Goal: Information Seeking & Learning: Learn about a topic

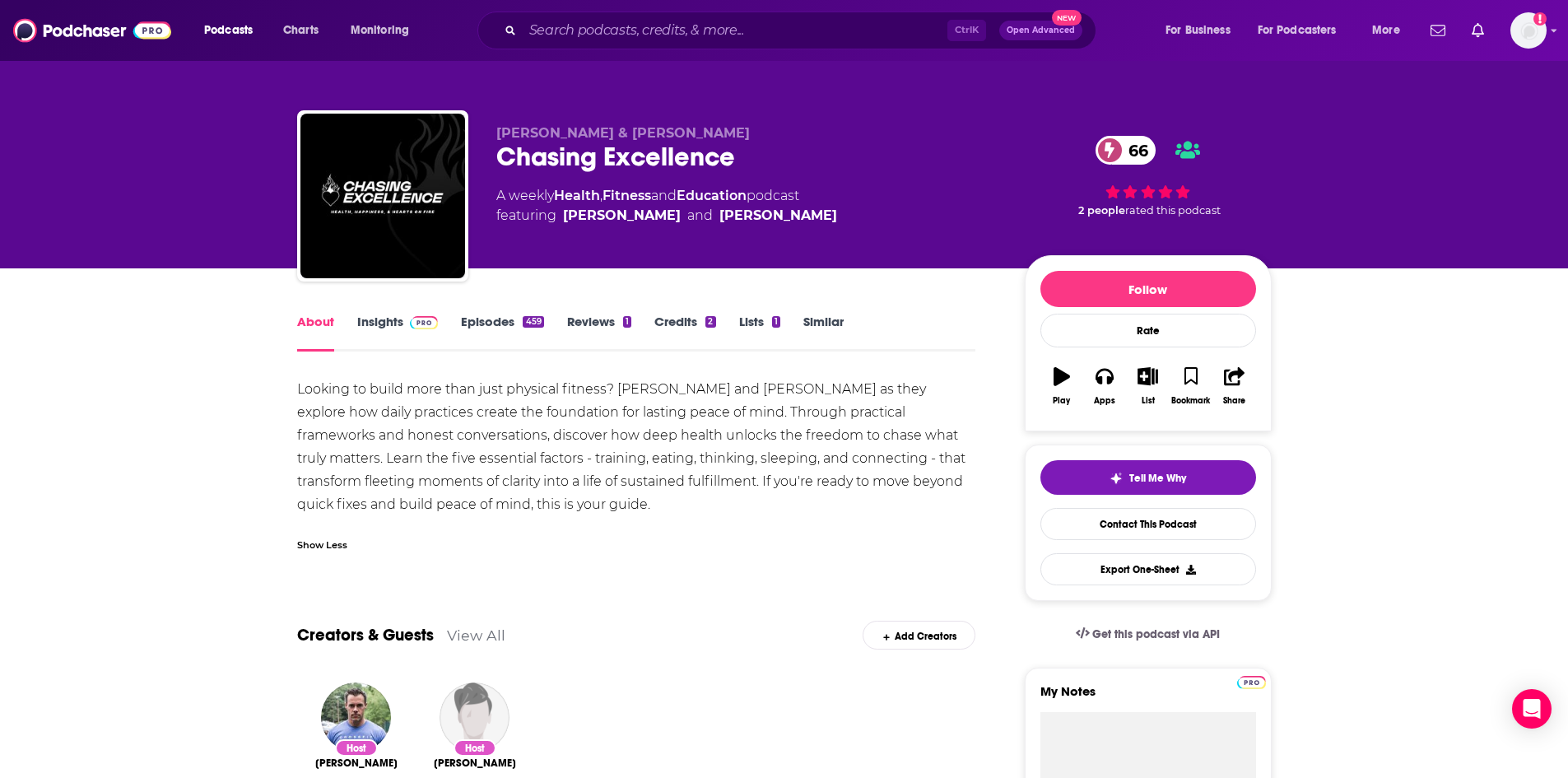
click at [582, 45] on div "Ctrl K Open Advanced New" at bounding box center [786, 31] width 619 height 38
click at [583, 38] on input "Search podcasts, credits, & more..." at bounding box center [735, 31] width 425 height 27
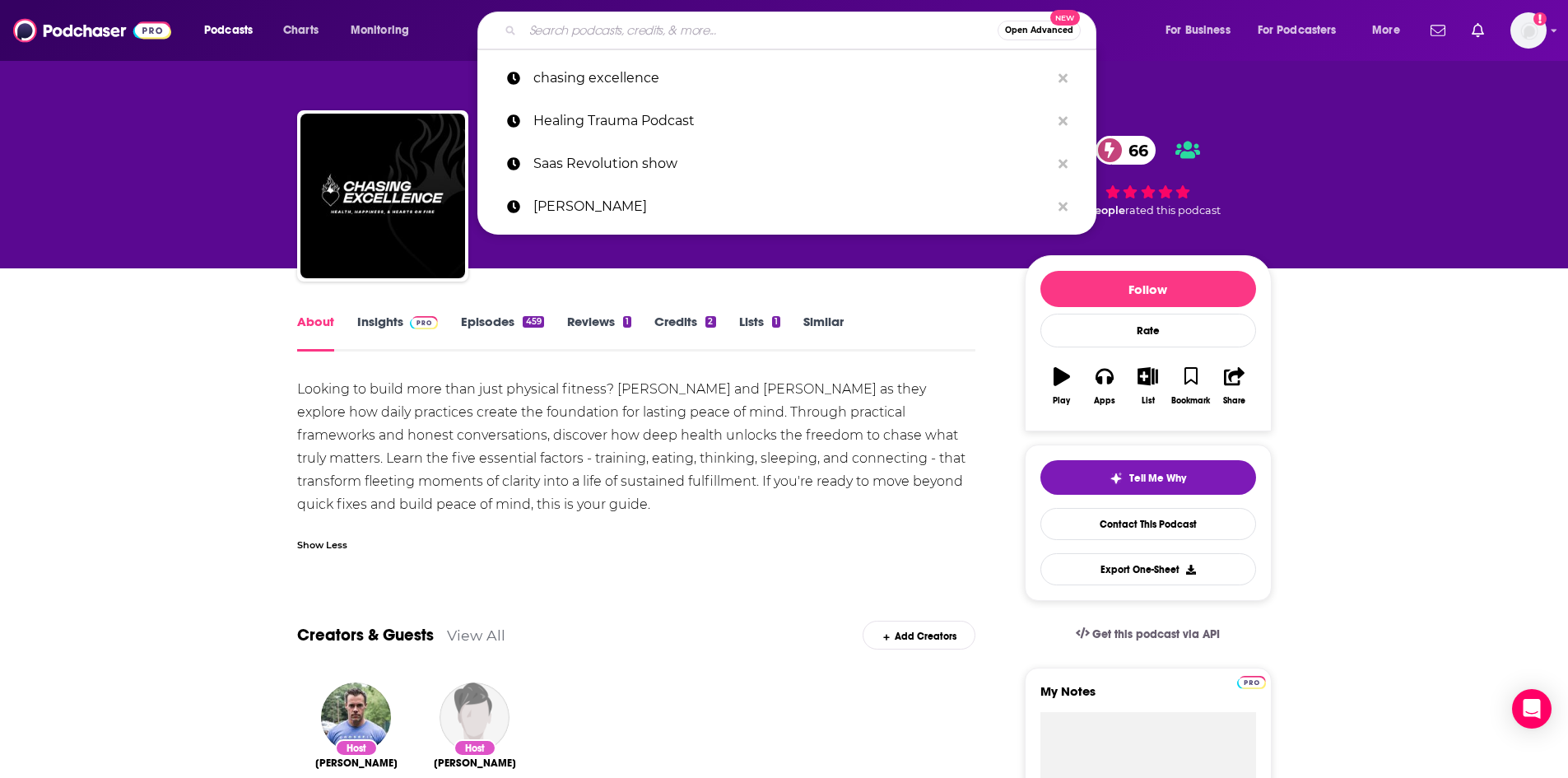
paste input "The Genius Life"
type input "The Genius Life"
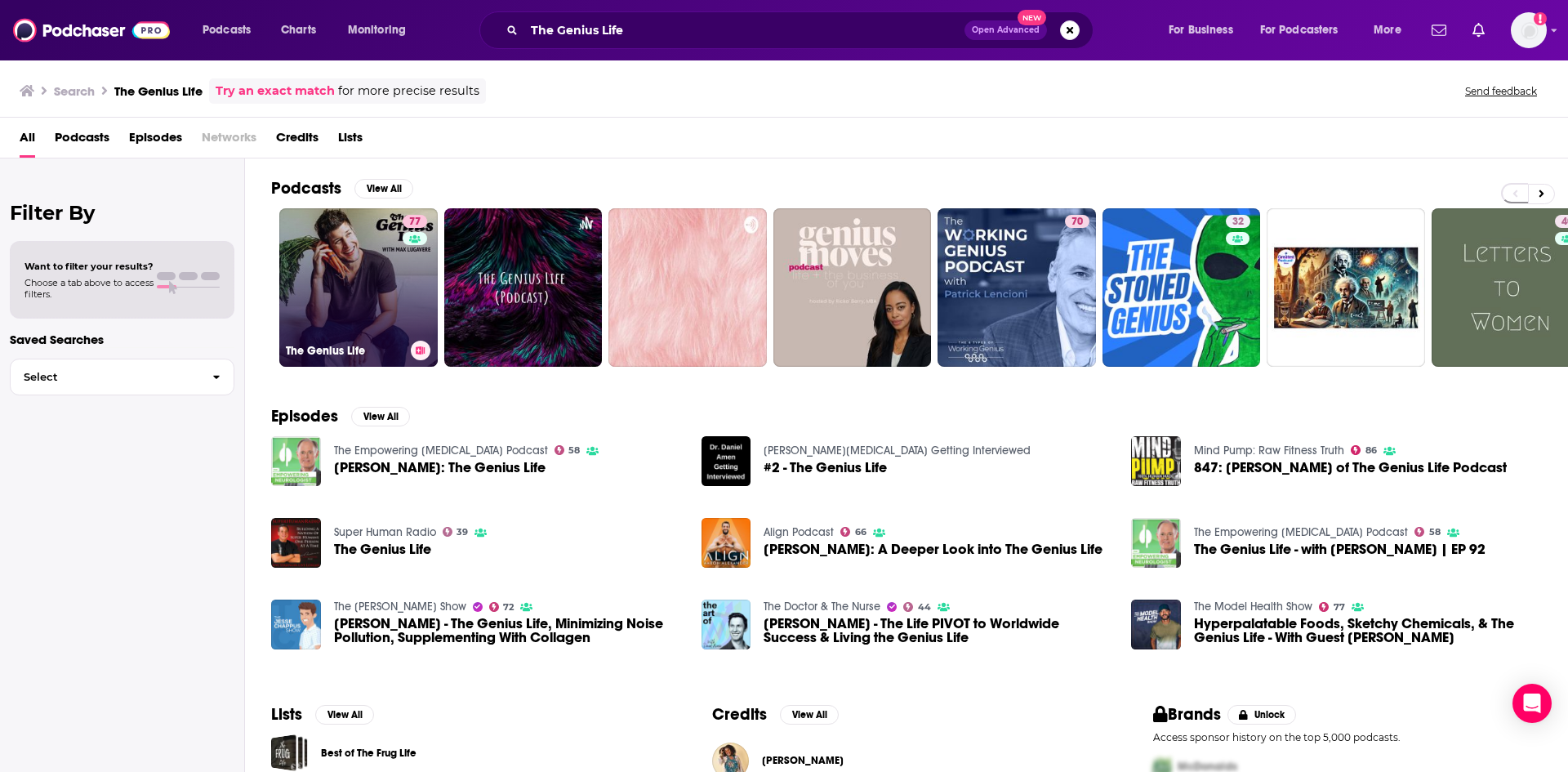
click at [367, 308] on link "77 The Genius Life" at bounding box center [358, 287] width 158 height 158
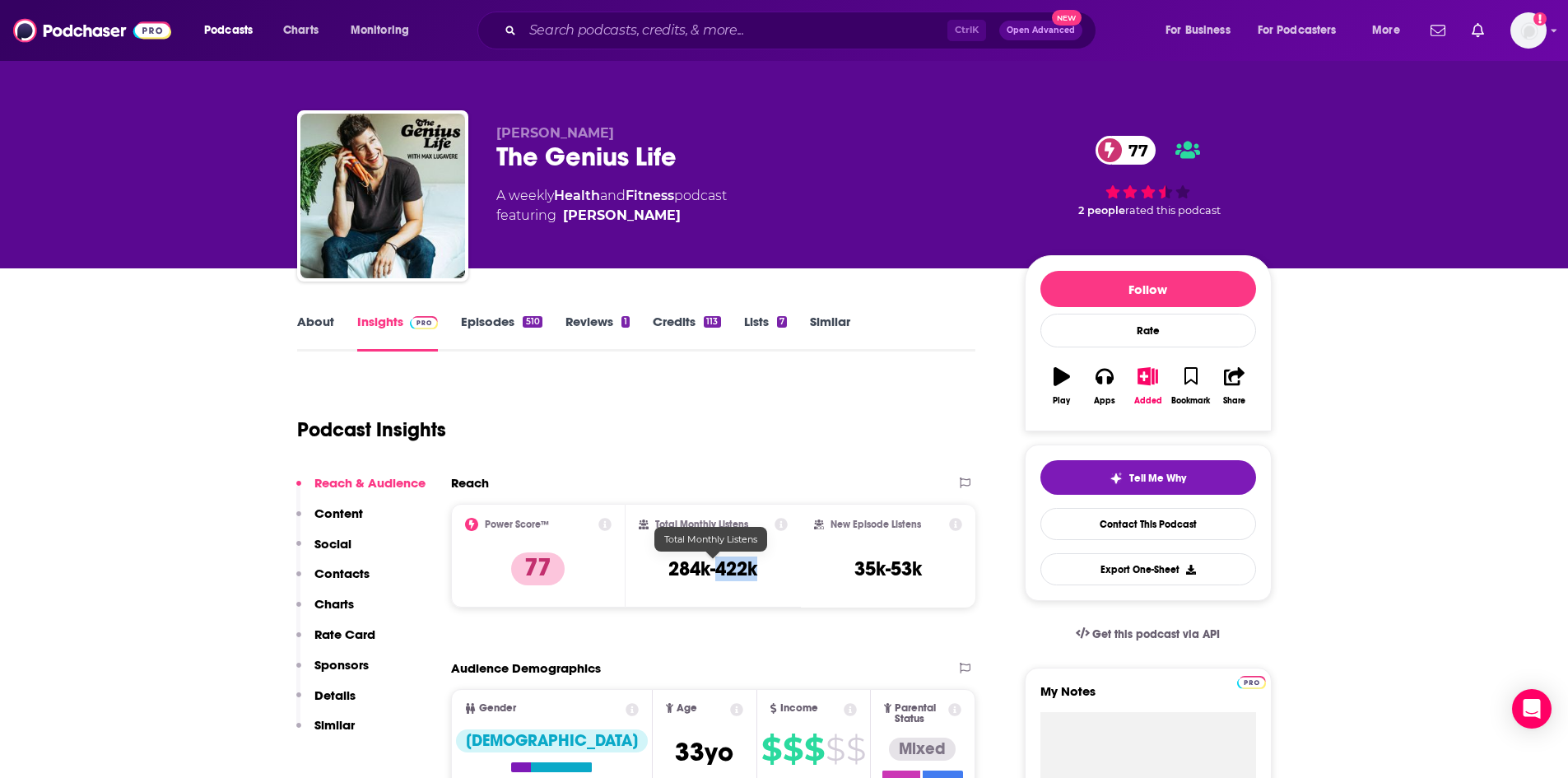
drag, startPoint x: 752, startPoint y: 575, endPoint x: 718, endPoint y: 572, distance: 34.1
click at [718, 572] on div "Total Monthly Listens 284k-422k" at bounding box center [713, 555] width 149 height 76
copy h3 "422k"
click at [574, 32] on input "Search podcasts, credits, & more..." at bounding box center [735, 31] width 425 height 27
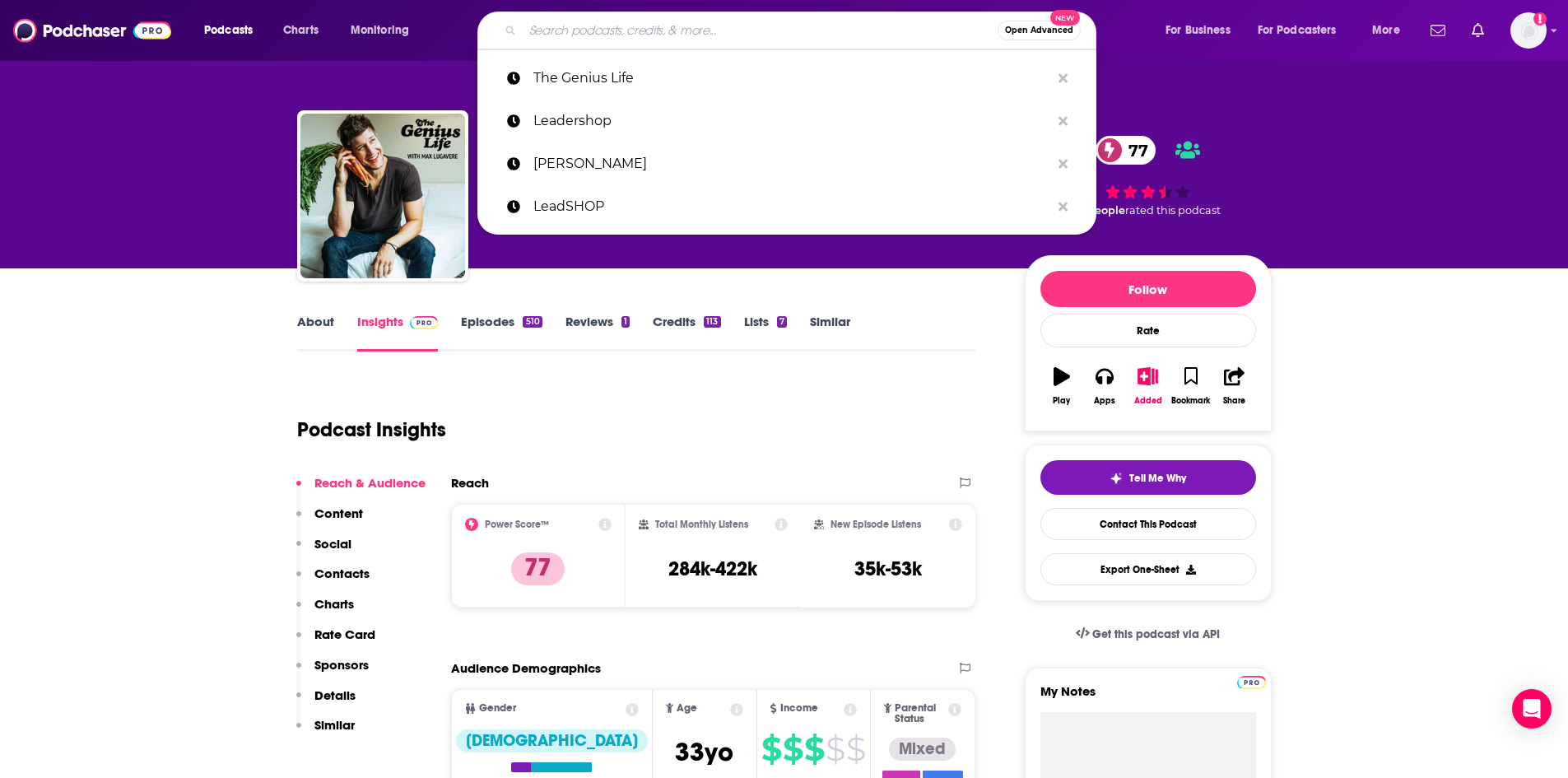
paste input "Being Well with [PERSON_NAME] and Dr. [PERSON_NAME]"
type input "Being Well with [PERSON_NAME] and Dr. [PERSON_NAME]"
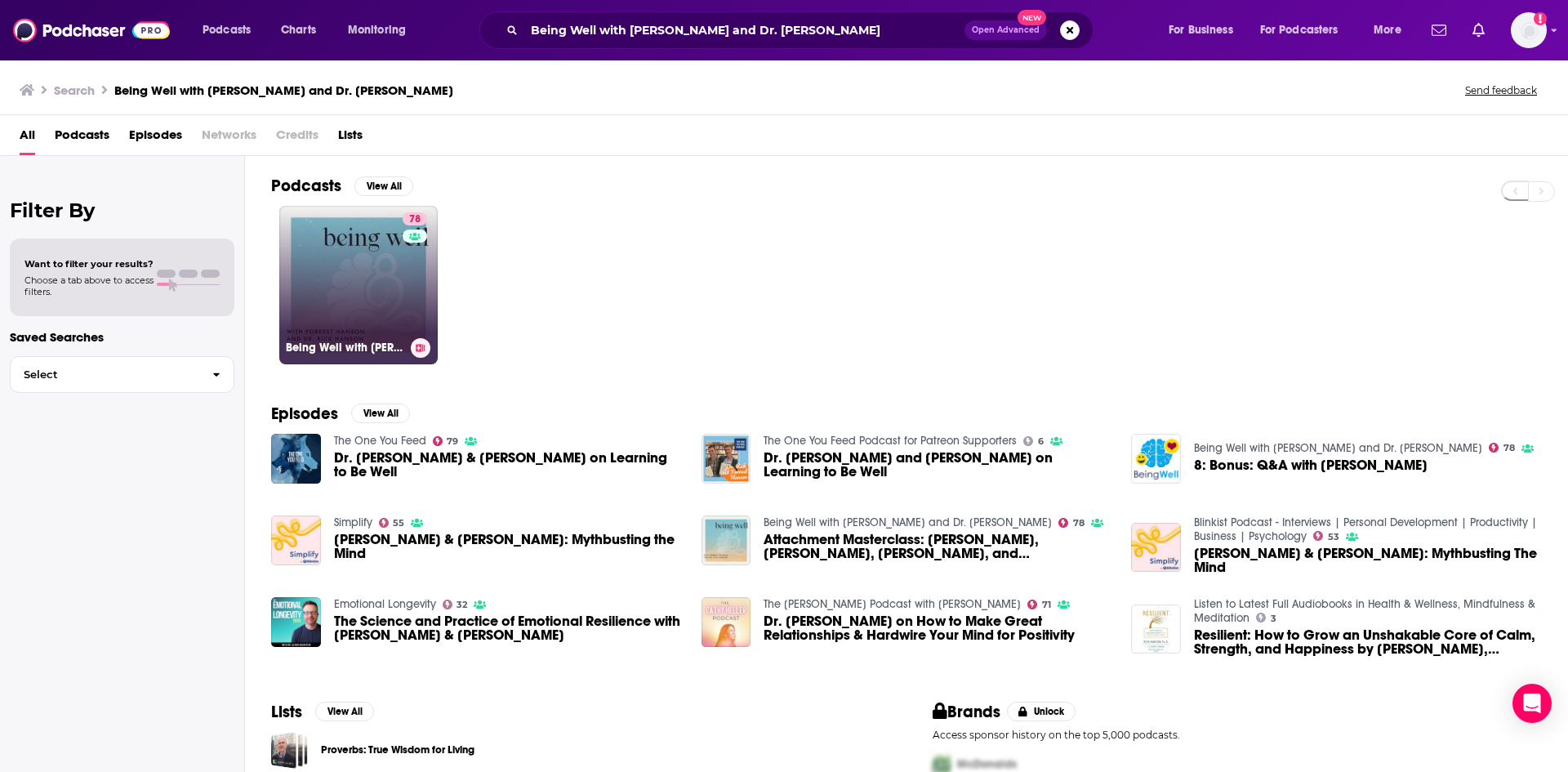
click at [326, 300] on link "78 Being Well with [PERSON_NAME] and Dr. [PERSON_NAME]" at bounding box center [358, 285] width 158 height 158
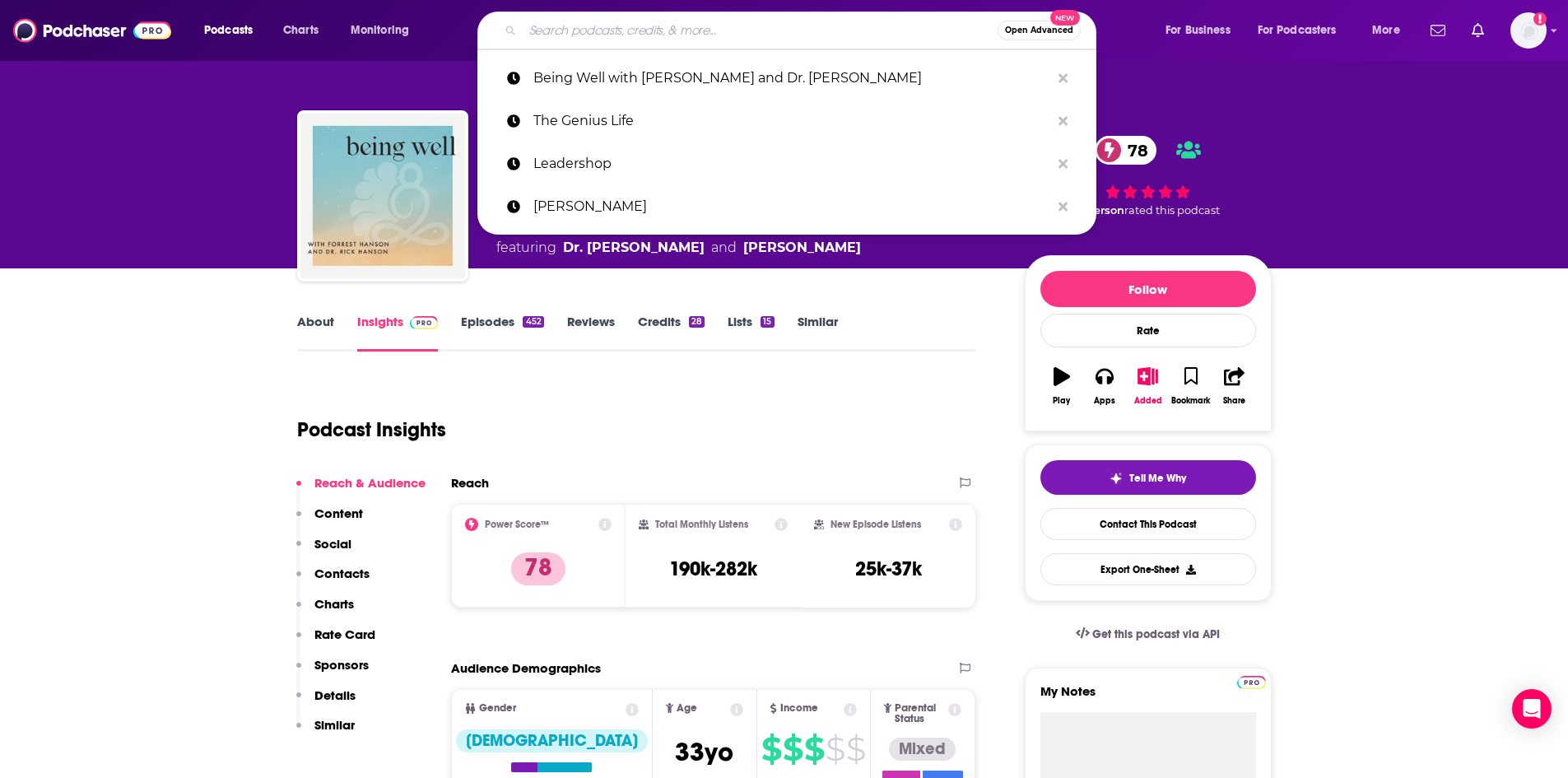
click at [629, 30] on input "Search podcasts, credits, & more..." at bounding box center [760, 31] width 475 height 27
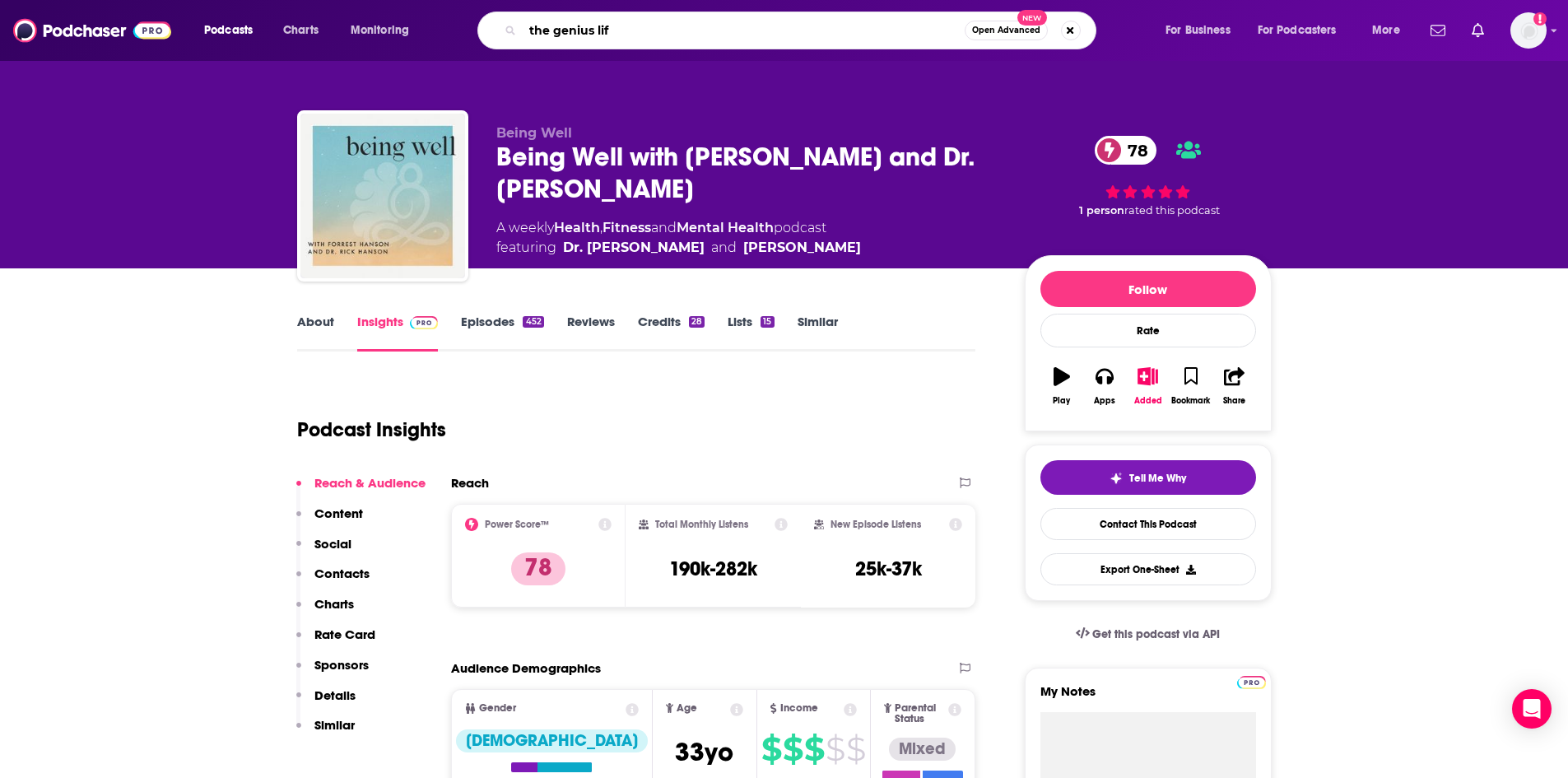
type input "the genius life"
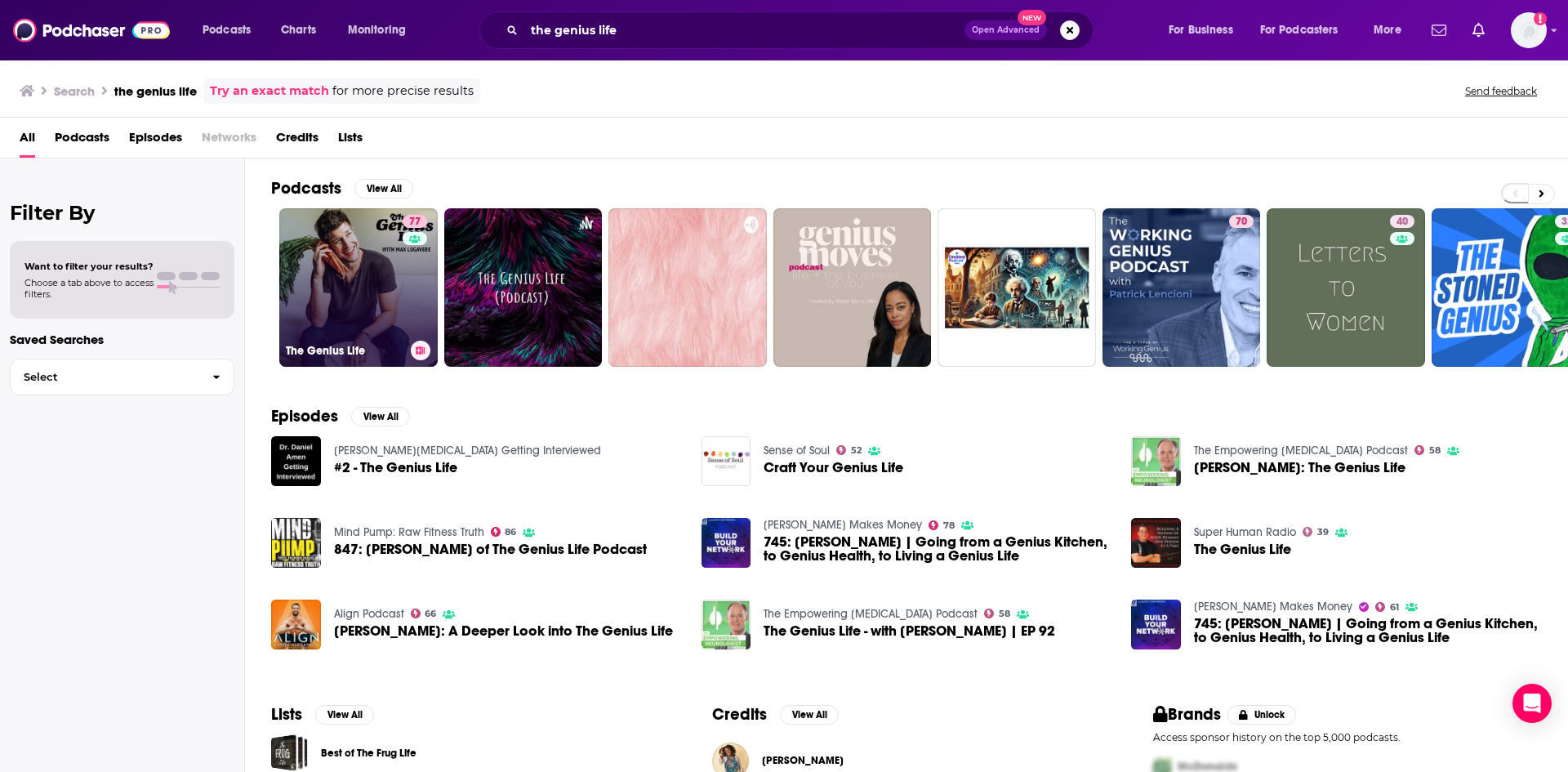
click at [334, 274] on link "77 The Genius Life" at bounding box center [358, 287] width 158 height 158
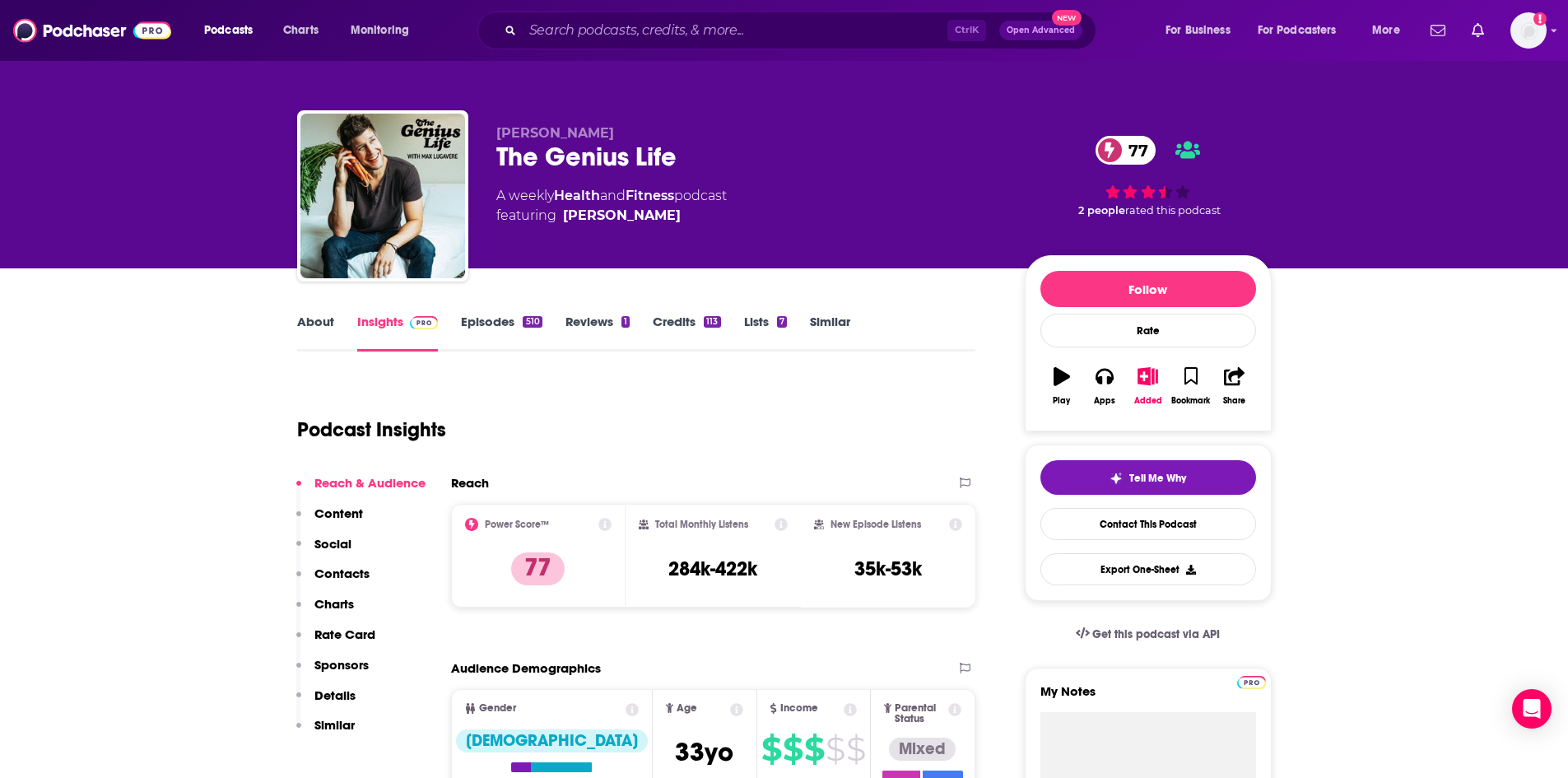
click at [316, 326] on link "About" at bounding box center [316, 333] width 37 height 38
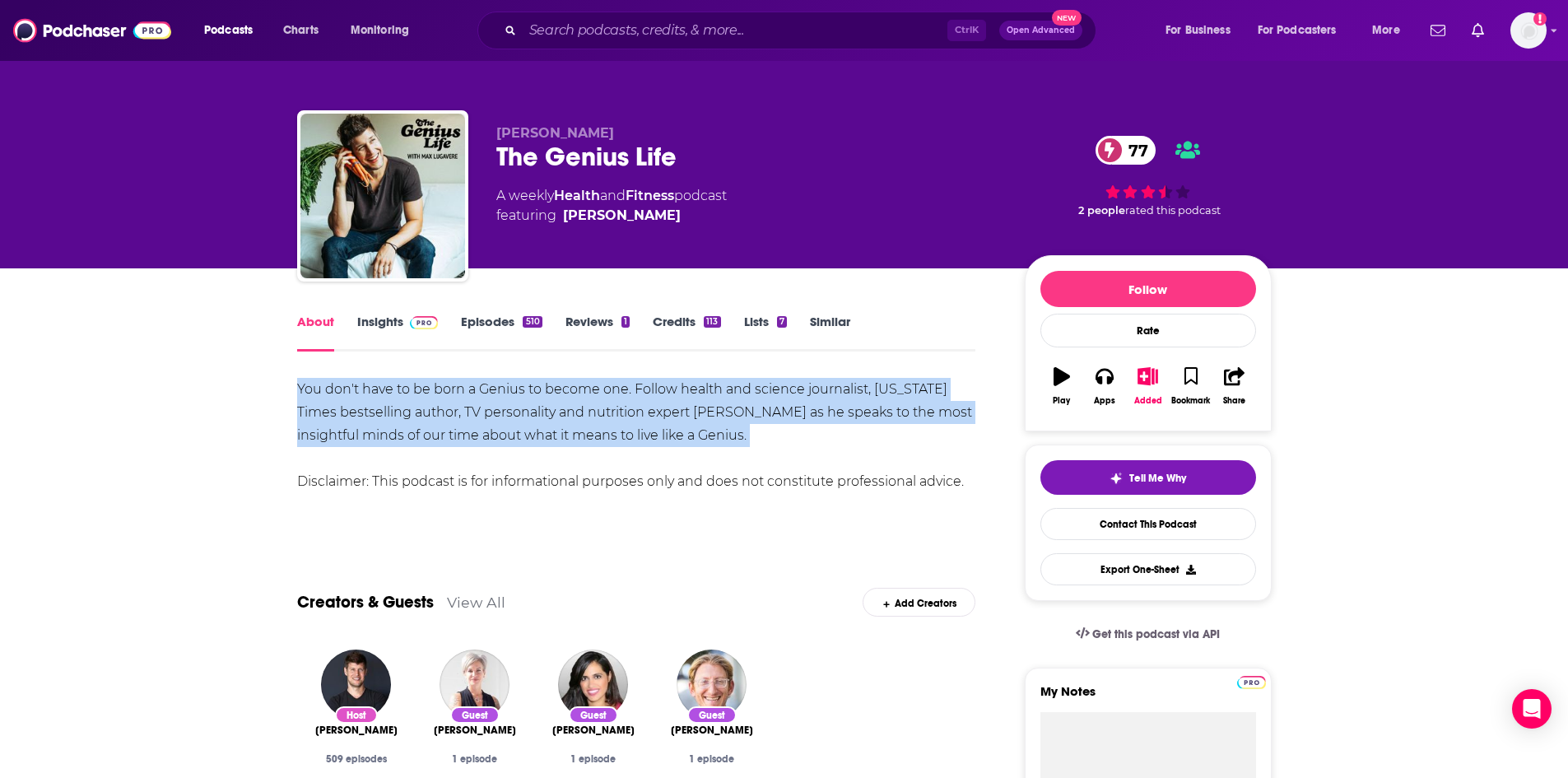
drag, startPoint x: 297, startPoint y: 388, endPoint x: 665, endPoint y: 447, distance: 372.7
click at [665, 447] on div "You don't have to be born a Genius to become one. Follow health and science jou…" at bounding box center [637, 435] width 679 height 116
copy div "You don't have to be born a Genius to become one. Follow health and science jou…"
